Goal: Task Accomplishment & Management: Manage account settings

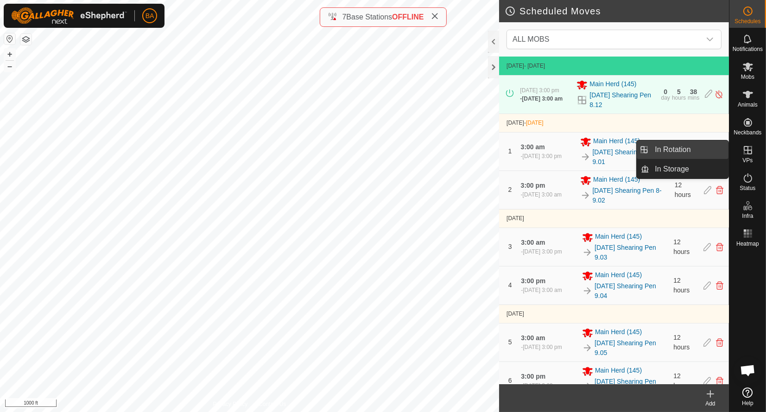
click at [700, 151] on link "In Rotation" at bounding box center [688, 149] width 79 height 19
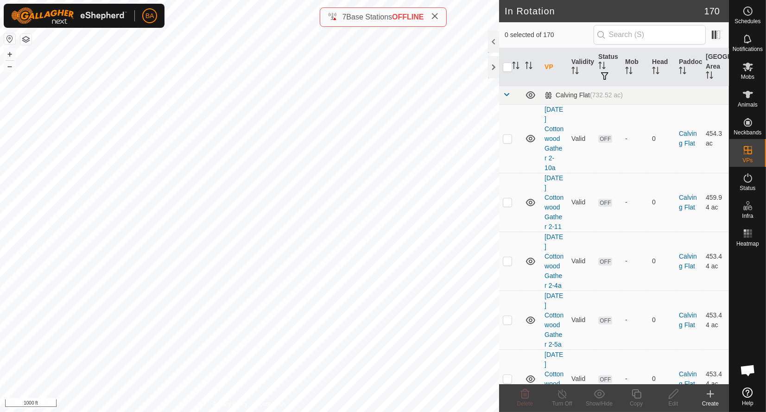
click at [710, 394] on icon at bounding box center [710, 394] width 6 height 0
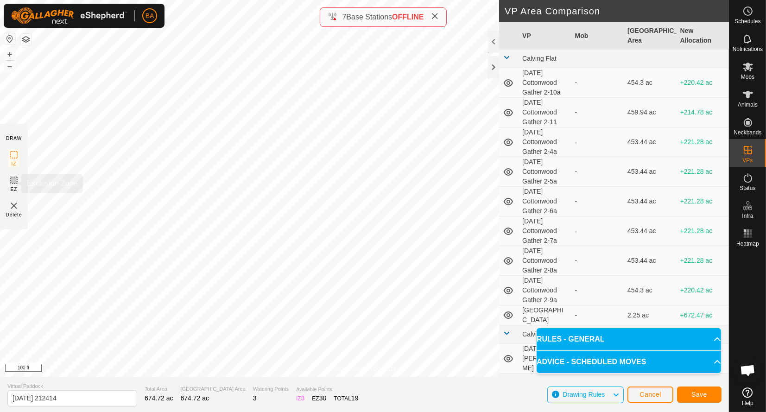
click at [18, 178] on rect at bounding box center [13, 180] width 7 height 7
click at [12, 152] on icon at bounding box center [13, 154] width 11 height 11
click at [93, 392] on input "[DATE] 212414" at bounding box center [72, 398] width 130 height 16
type input "[DATE] Steel Gate"
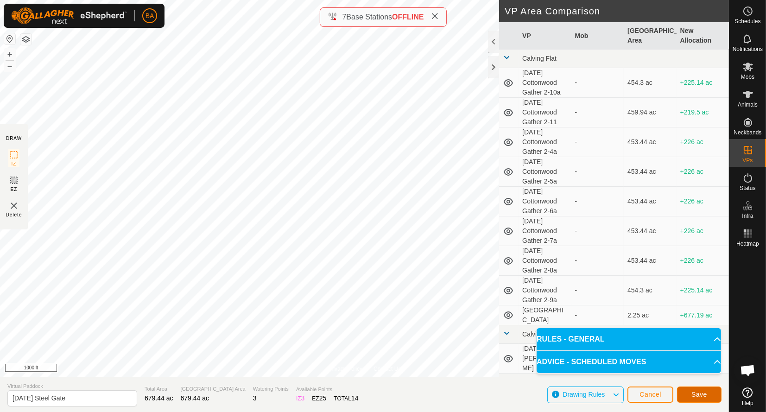
click at [709, 392] on button "Save" at bounding box center [699, 395] width 45 height 16
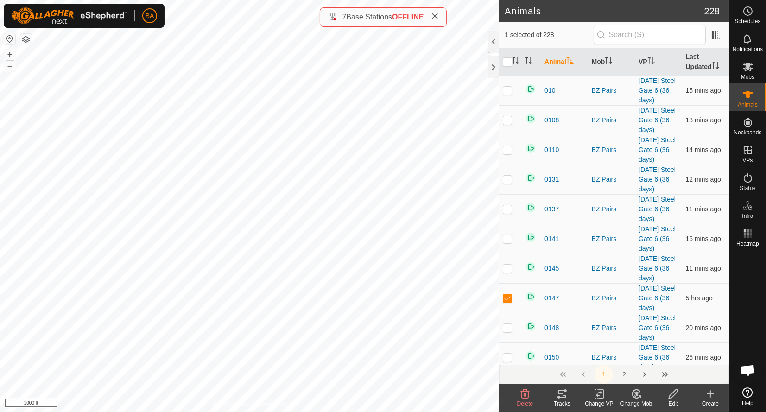
click at [559, 395] on icon at bounding box center [562, 393] width 11 height 11
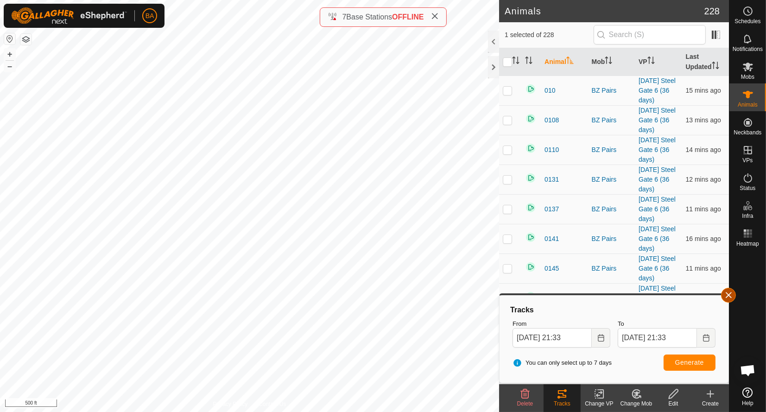
click at [729, 293] on button "button" at bounding box center [728, 295] width 15 height 15
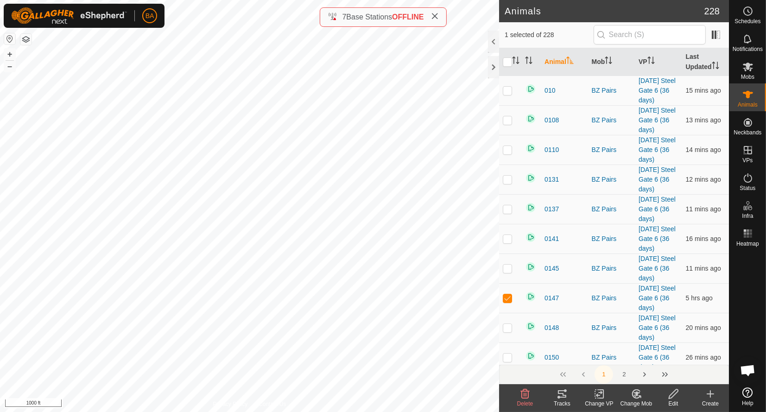
click at [678, 395] on icon at bounding box center [674, 393] width 12 height 11
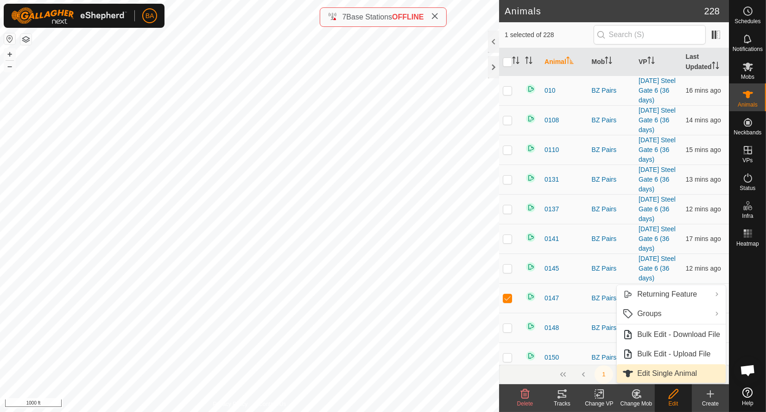
click at [675, 372] on link "Edit Single Animal" at bounding box center [671, 373] width 109 height 19
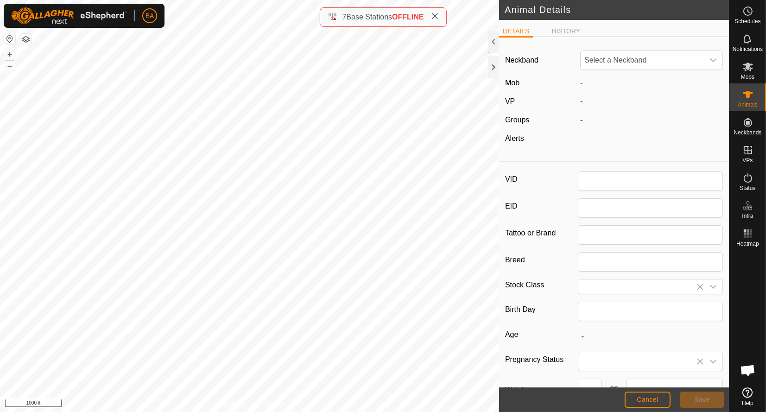
type input "0147"
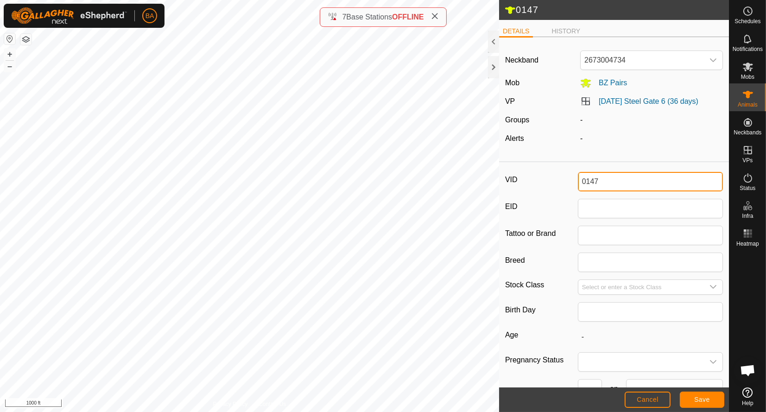
click at [581, 187] on input "0147" at bounding box center [651, 181] width 146 height 19
click at [653, 180] on input "0147" at bounding box center [651, 181] width 146 height 19
type input "0147-malfunctioning"
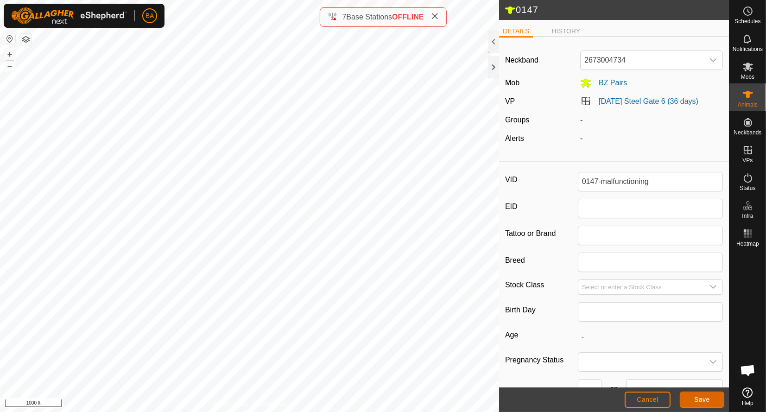
click at [702, 398] on span "Save" at bounding box center [702, 399] width 16 height 7
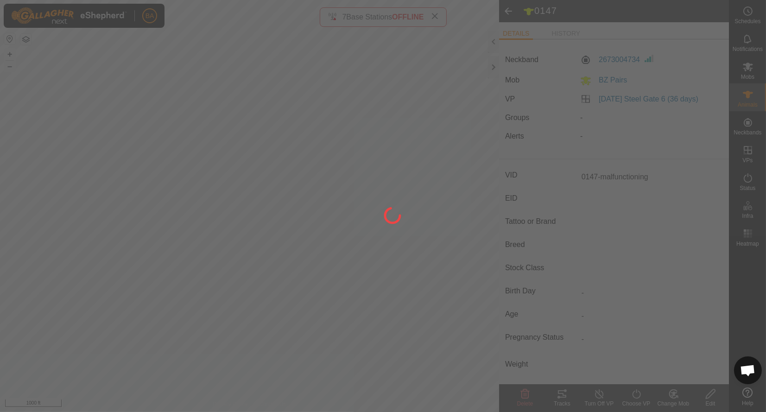
type input "-"
type input "0 kg"
type input "-"
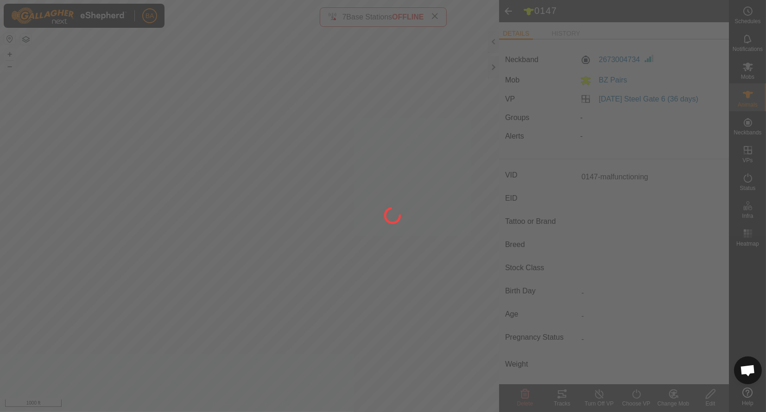
type input "-"
type input "0147"
type input "-"
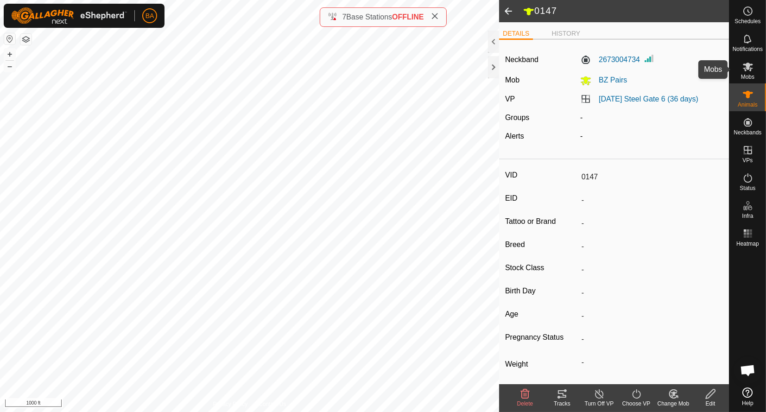
click at [753, 67] on icon at bounding box center [748, 66] width 11 height 11
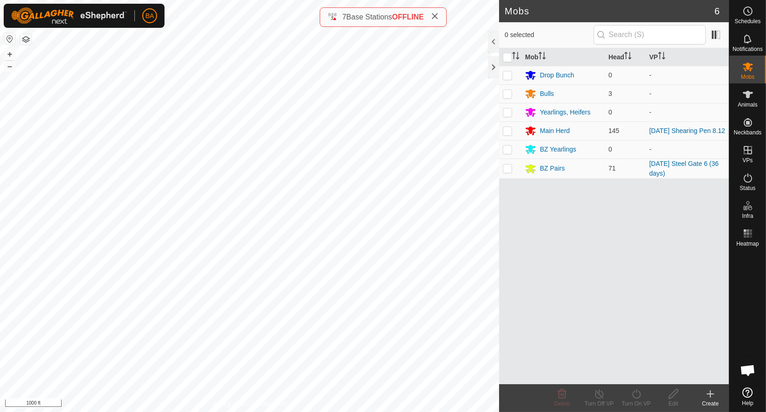
click at [510, 168] on p-checkbox at bounding box center [507, 168] width 9 height 7
checkbox input "true"
click at [636, 396] on icon at bounding box center [637, 393] width 12 height 11
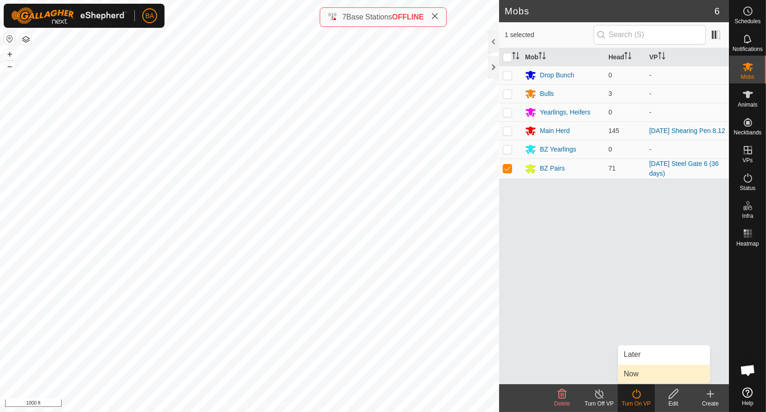
click at [639, 376] on link "Now" at bounding box center [664, 374] width 92 height 19
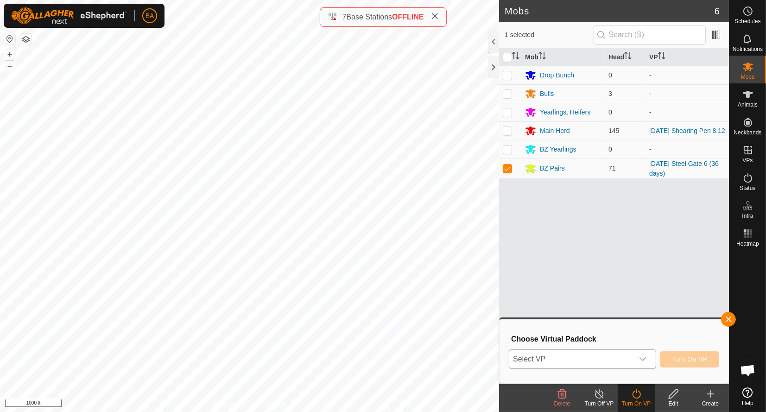
click at [637, 359] on div "dropdown trigger" at bounding box center [643, 359] width 19 height 19
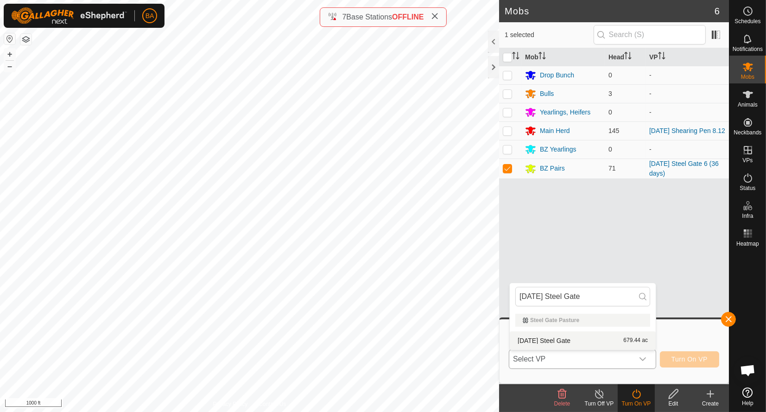
type input "[DATE] Steel Gate"
click at [628, 338] on li "[DATE] Steel Gate 679.44 ac" at bounding box center [583, 340] width 146 height 19
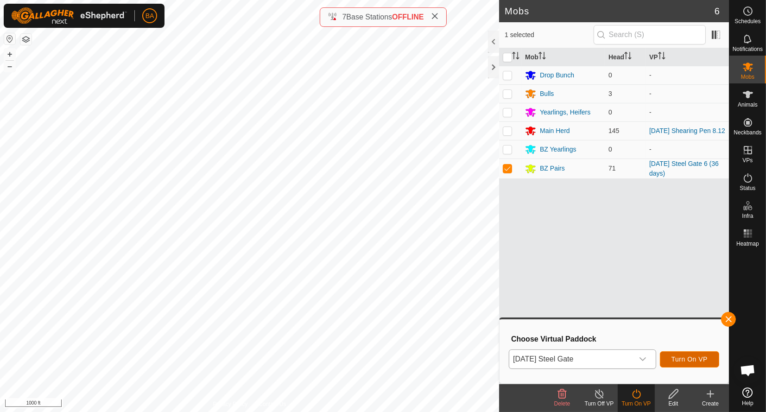
click at [686, 358] on span "Turn On VP" at bounding box center [690, 359] width 36 height 7
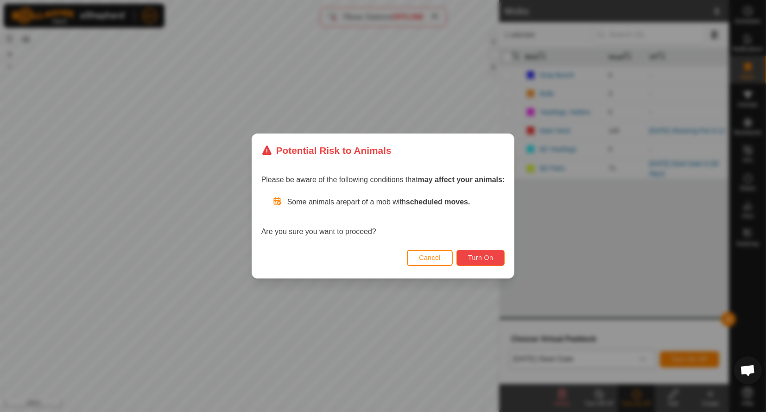
click at [491, 258] on span "Turn On" at bounding box center [480, 257] width 25 height 7
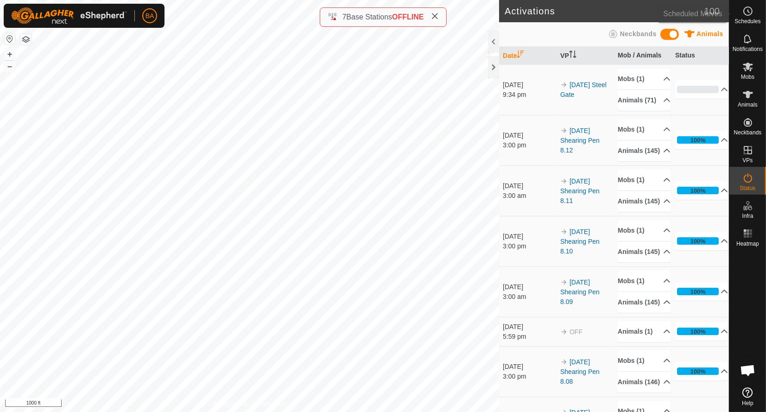
click at [752, 13] on icon at bounding box center [748, 11] width 11 height 11
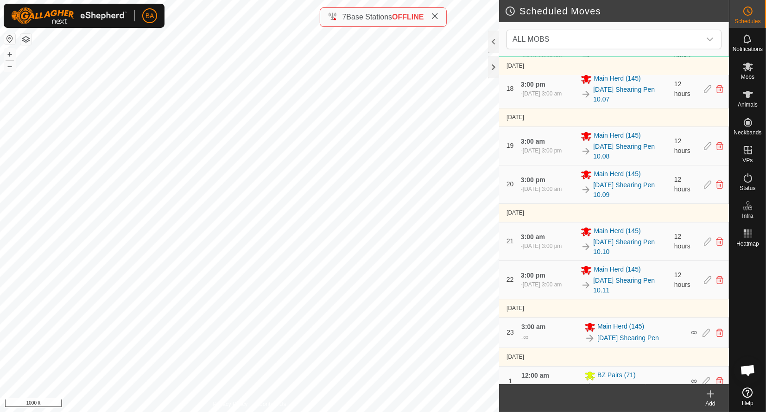
scroll to position [882, 0]
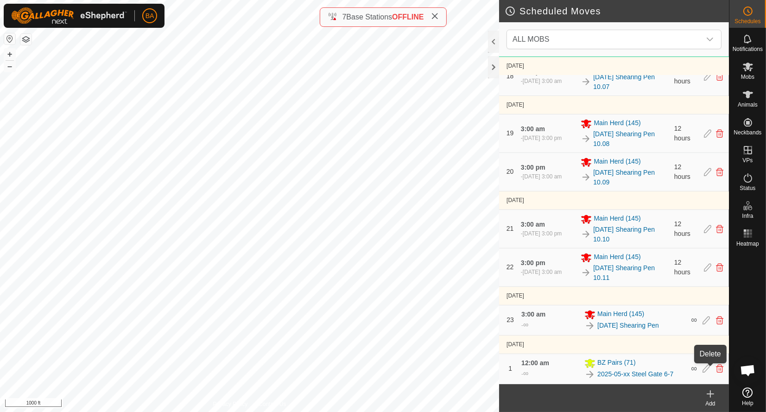
click at [716, 370] on icon at bounding box center [719, 369] width 7 height 8
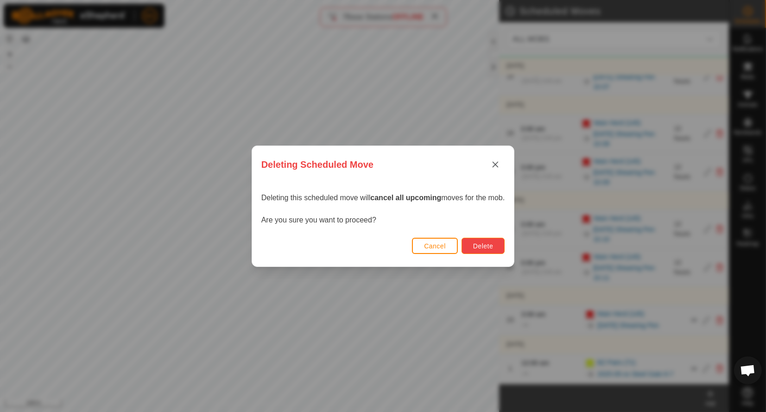
click at [481, 248] on span "Delete" at bounding box center [483, 245] width 20 height 7
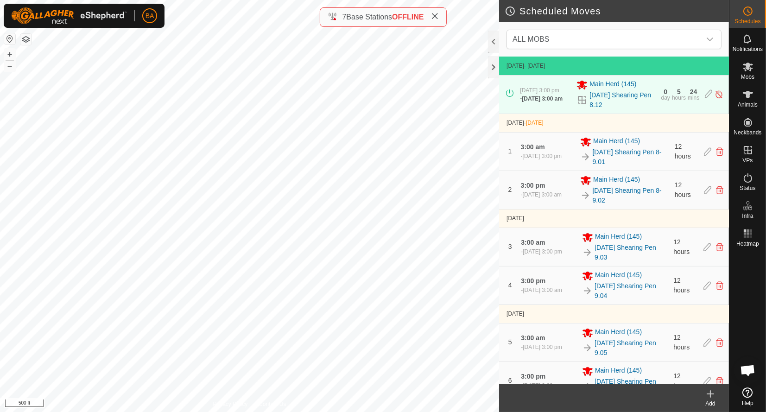
scroll to position [834, 0]
